Goal: Find specific page/section: Find specific page/section

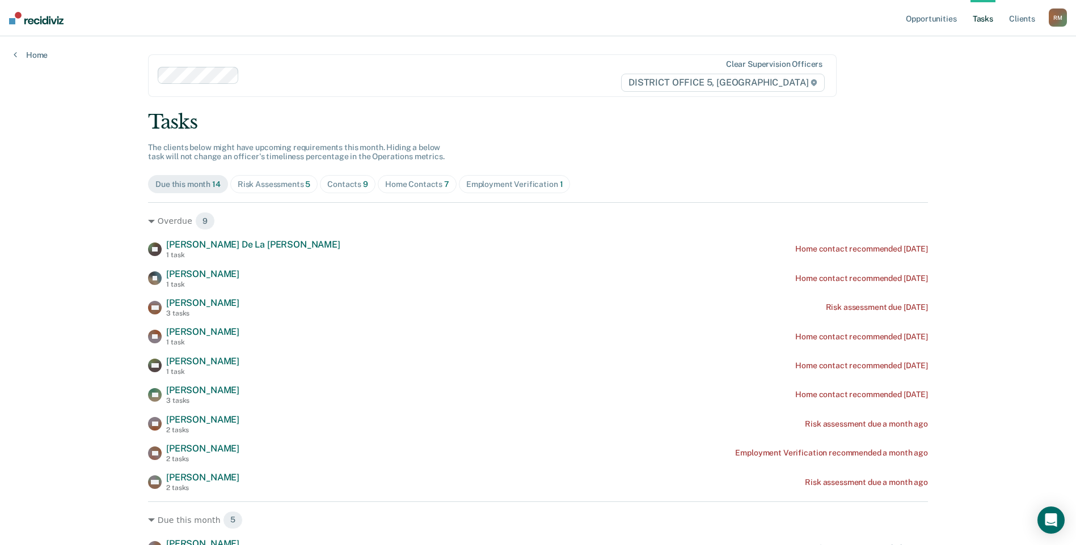
scroll to position [57, 0]
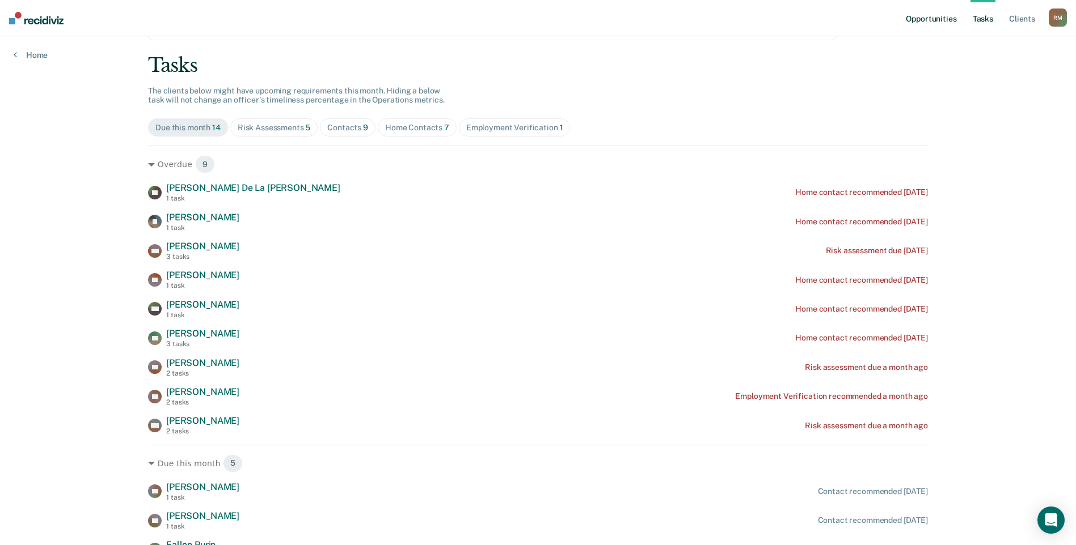
click at [926, 20] on link "Opportunities" at bounding box center [930, 18] width 55 height 36
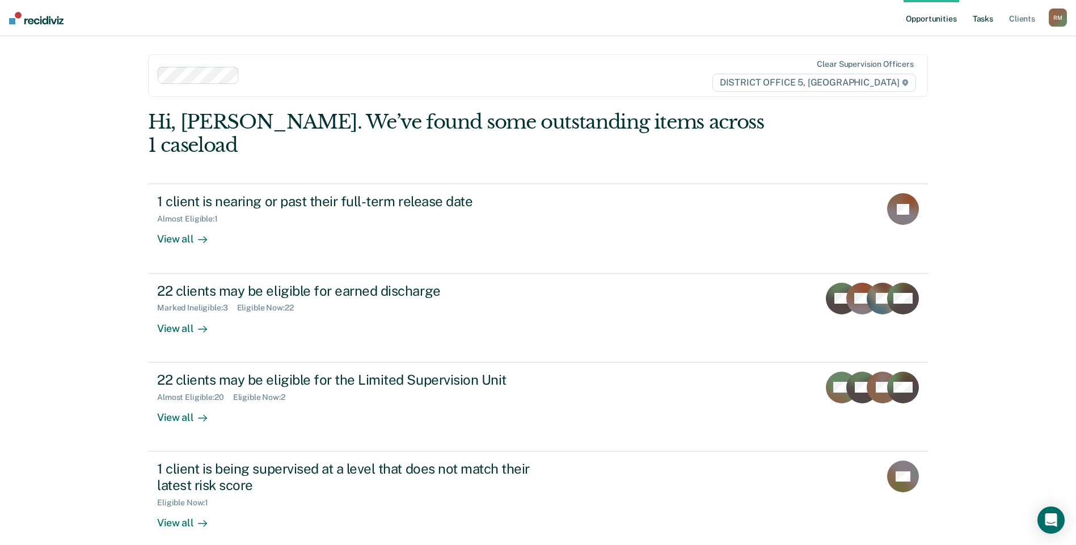
click at [988, 22] on link "Tasks" at bounding box center [982, 18] width 25 height 36
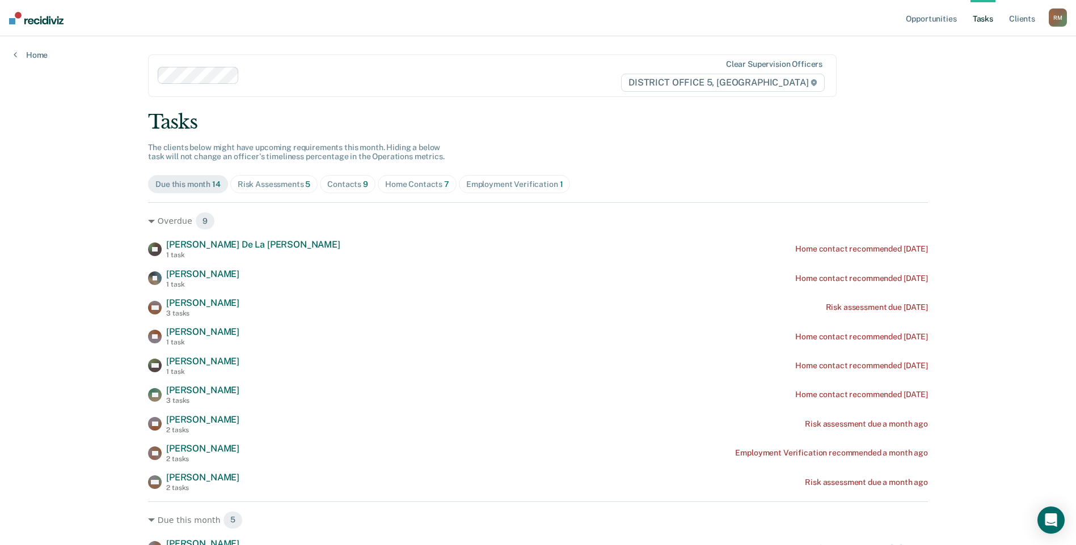
click at [340, 184] on div "Contacts 9" at bounding box center [347, 185] width 41 height 10
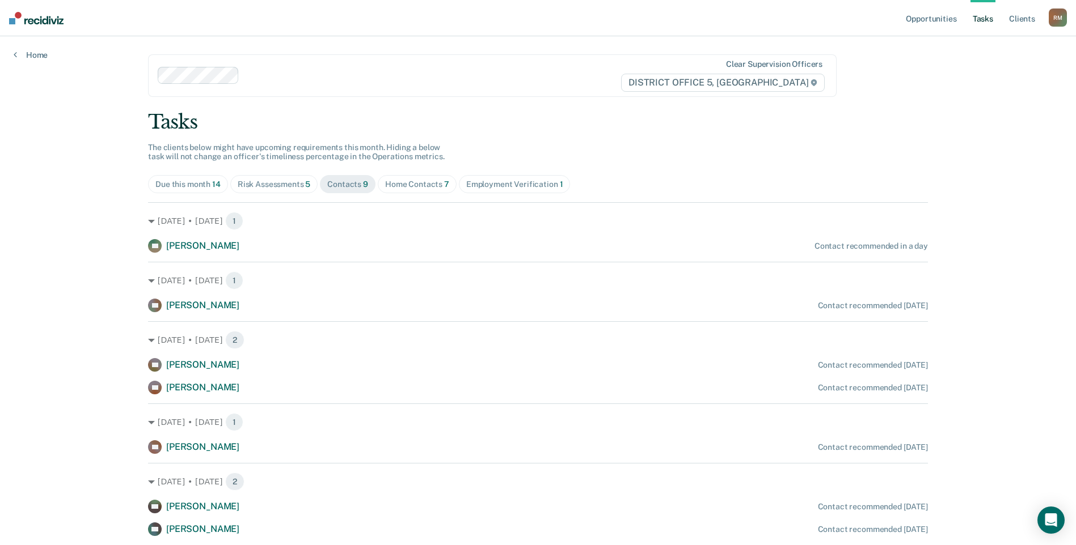
click at [283, 184] on div "Risk Assessments 5" at bounding box center [274, 185] width 73 height 10
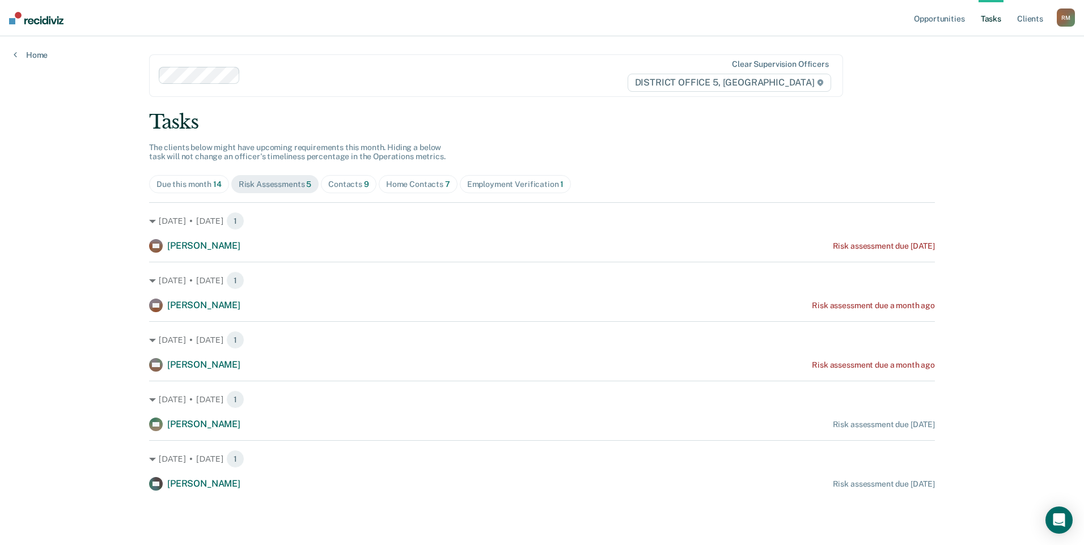
click at [520, 183] on div "Employment Verification 1" at bounding box center [515, 185] width 97 height 10
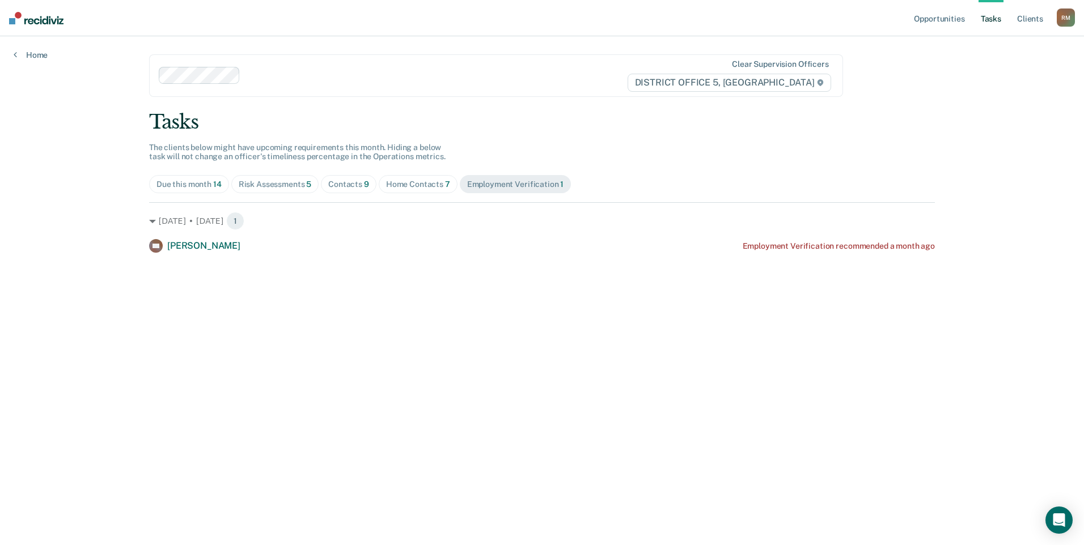
click at [418, 183] on div "Home Contacts 7" at bounding box center [418, 185] width 64 height 10
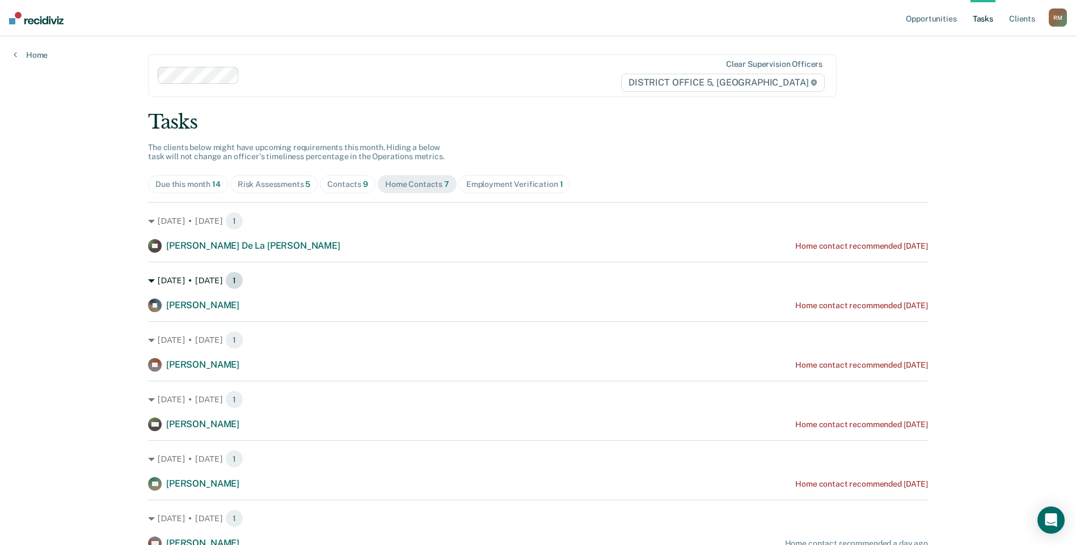
scroll to position [57, 0]
